Goal: Task Accomplishment & Management: Complete application form

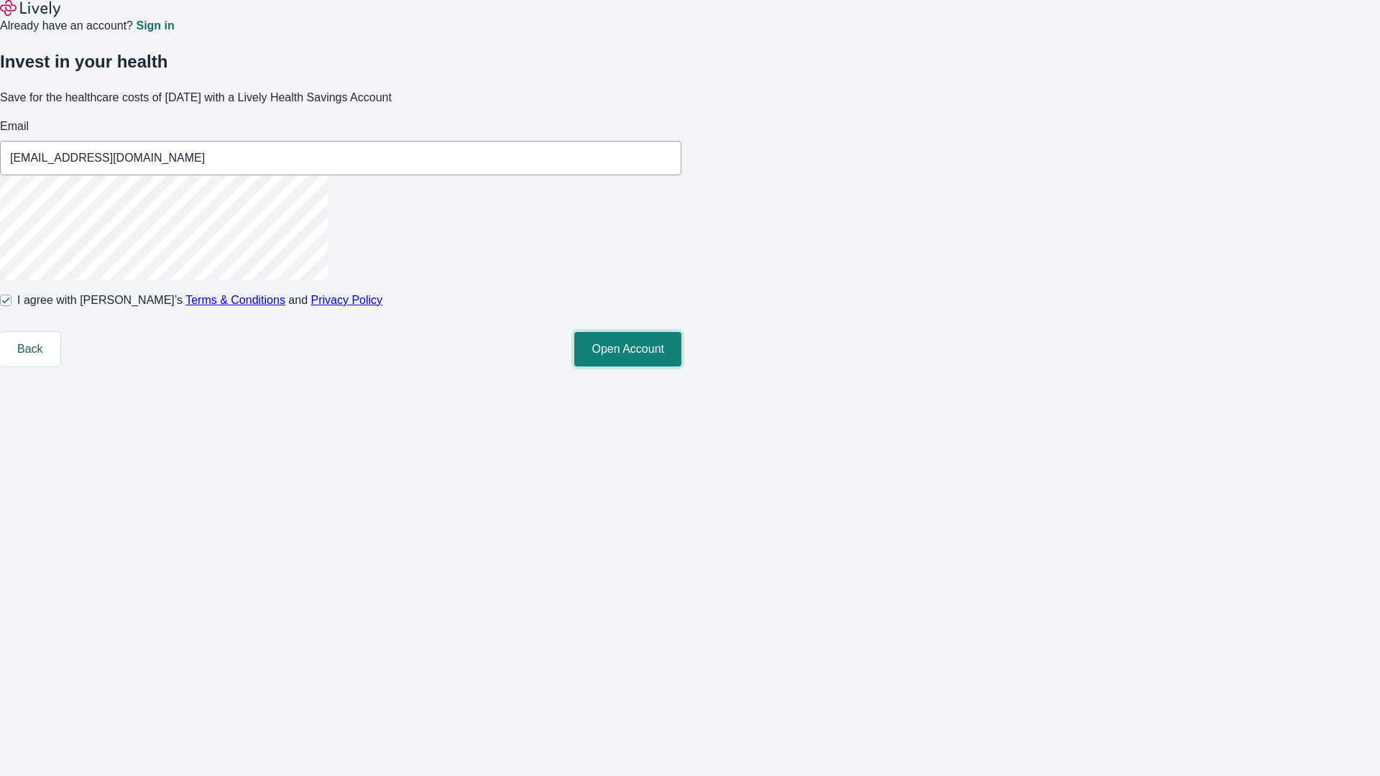
click at [681, 367] on button "Open Account" at bounding box center [627, 349] width 107 height 35
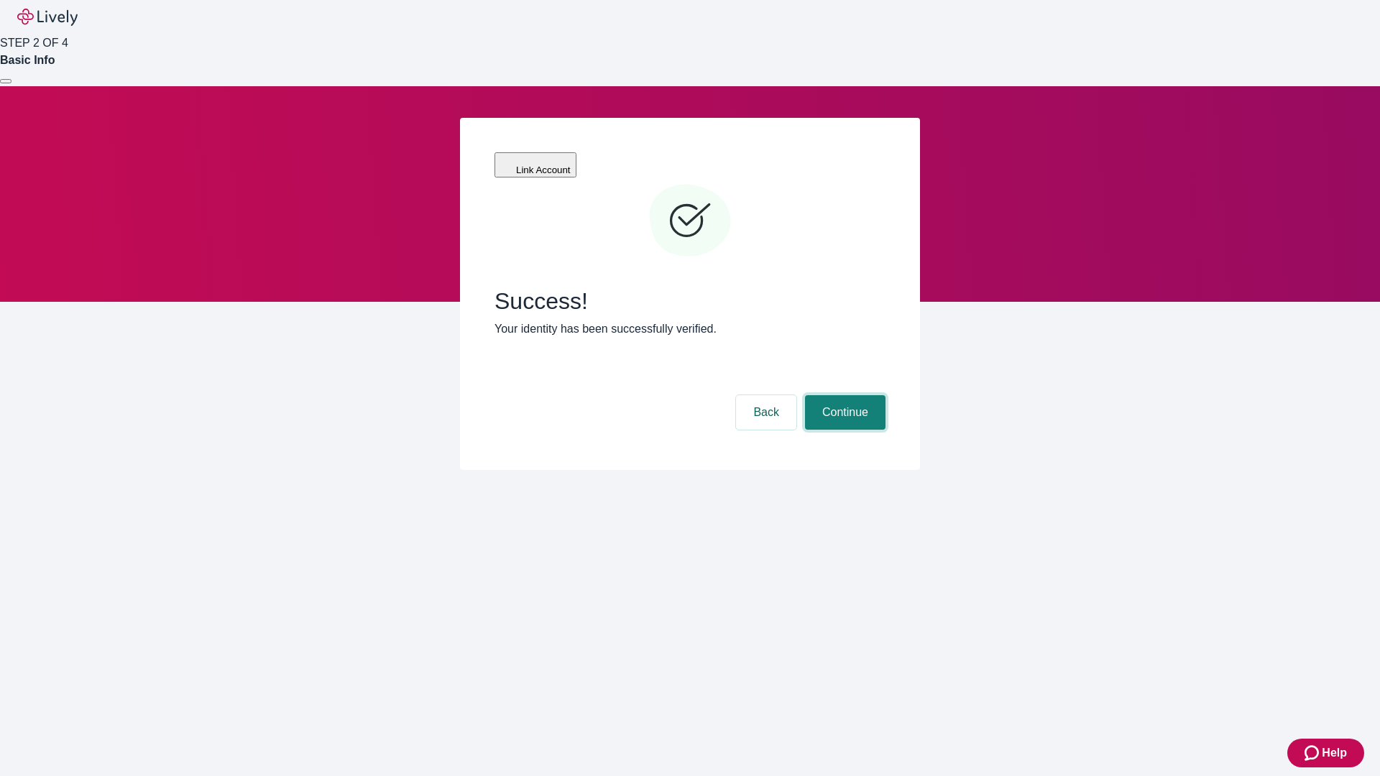
click at [843, 395] on button "Continue" at bounding box center [845, 412] width 81 height 35
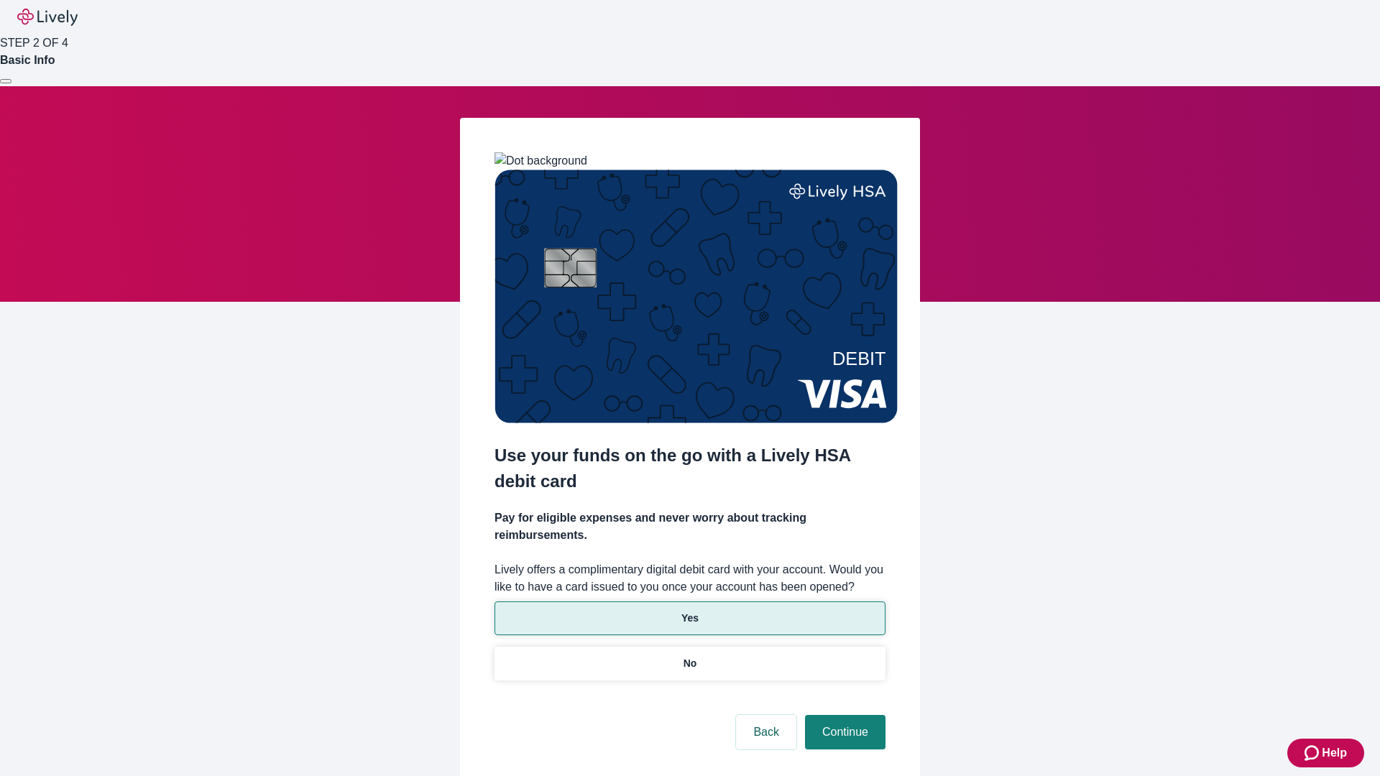
click at [689, 611] on p "Yes" at bounding box center [689, 618] width 17 height 15
click at [843, 715] on button "Continue" at bounding box center [845, 732] width 81 height 35
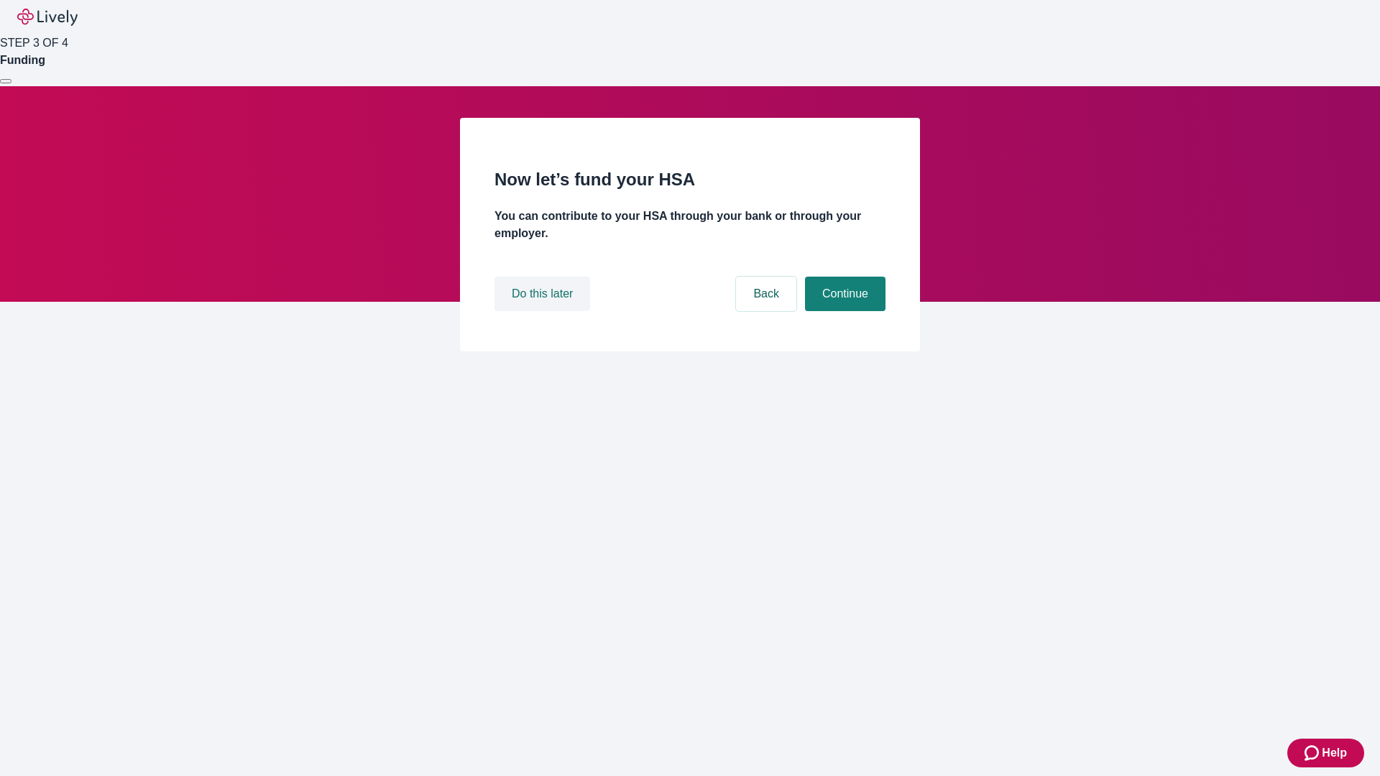
click at [544, 311] on button "Do this later" at bounding box center [543, 294] width 96 height 35
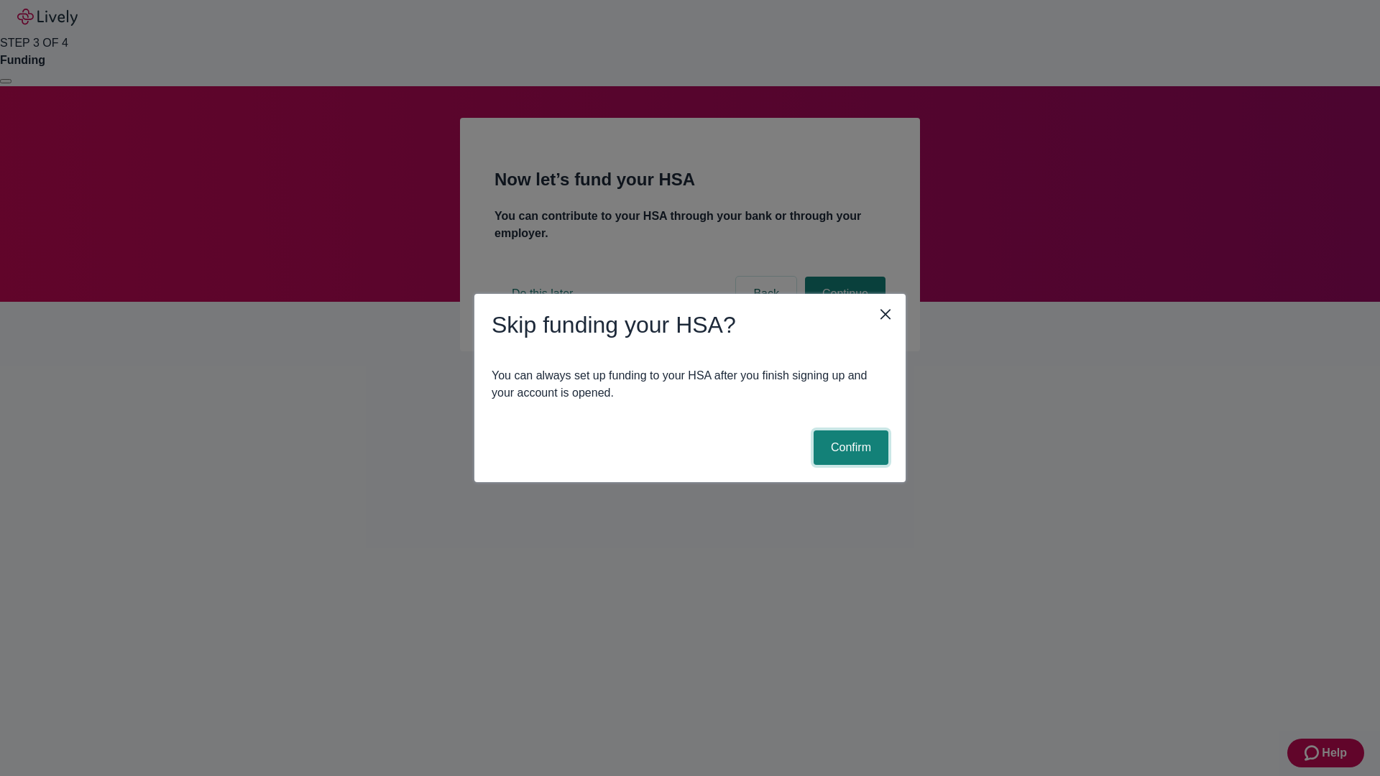
click at [849, 448] on button "Confirm" at bounding box center [851, 448] width 75 height 35
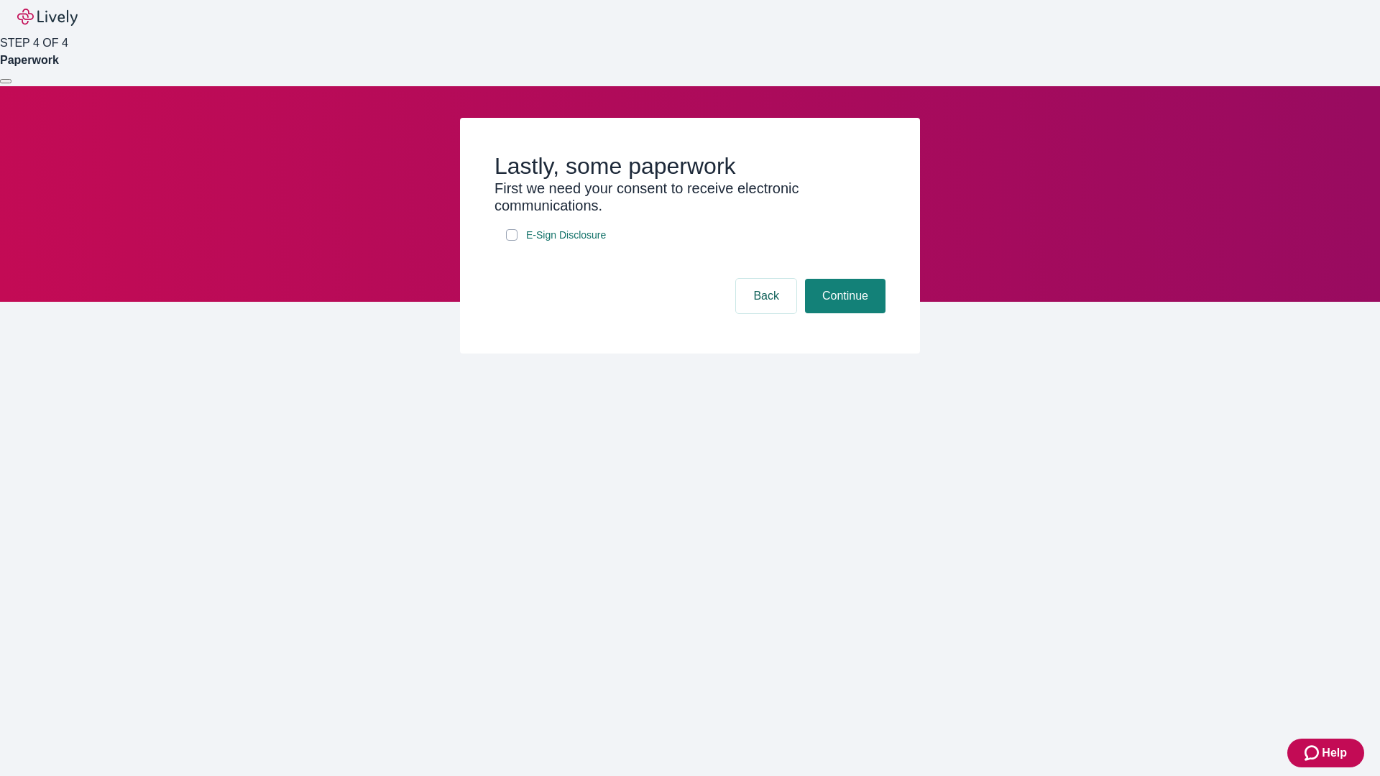
click at [512, 241] on input "E-Sign Disclosure" at bounding box center [512, 235] width 12 height 12
checkbox input "true"
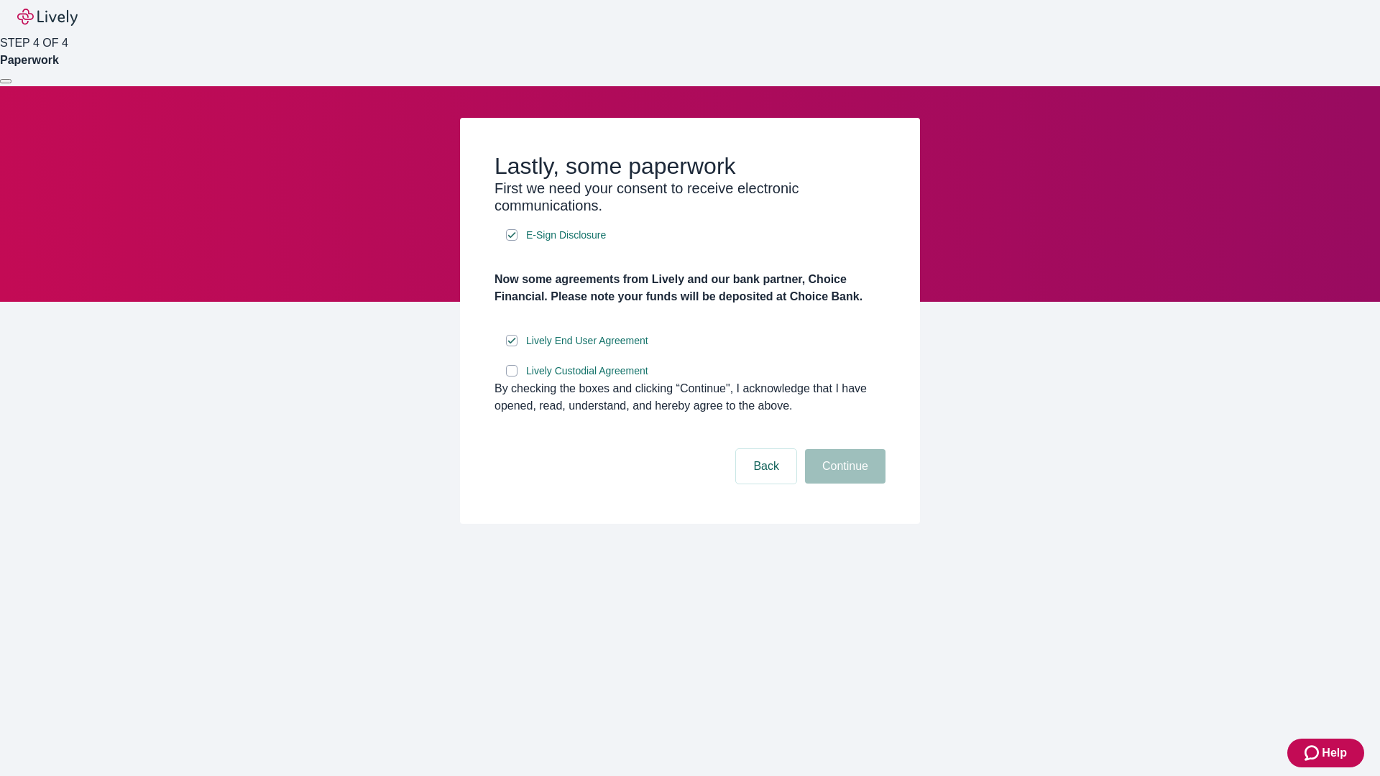
click at [512, 377] on input "Lively Custodial Agreement" at bounding box center [512, 371] width 12 height 12
checkbox input "true"
click at [843, 484] on button "Continue" at bounding box center [845, 466] width 81 height 35
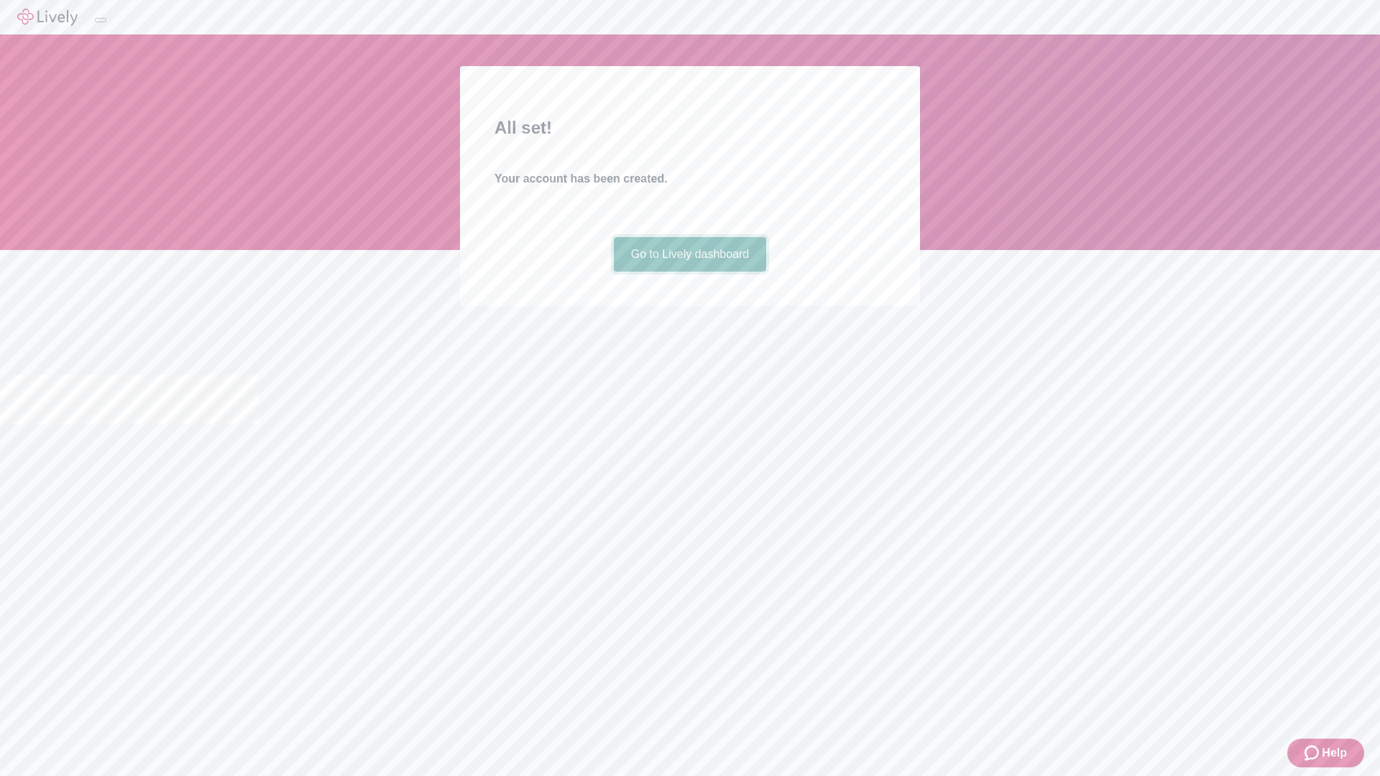
click at [689, 272] on link "Go to Lively dashboard" at bounding box center [690, 254] width 153 height 35
